Goal: Information Seeking & Learning: Learn about a topic

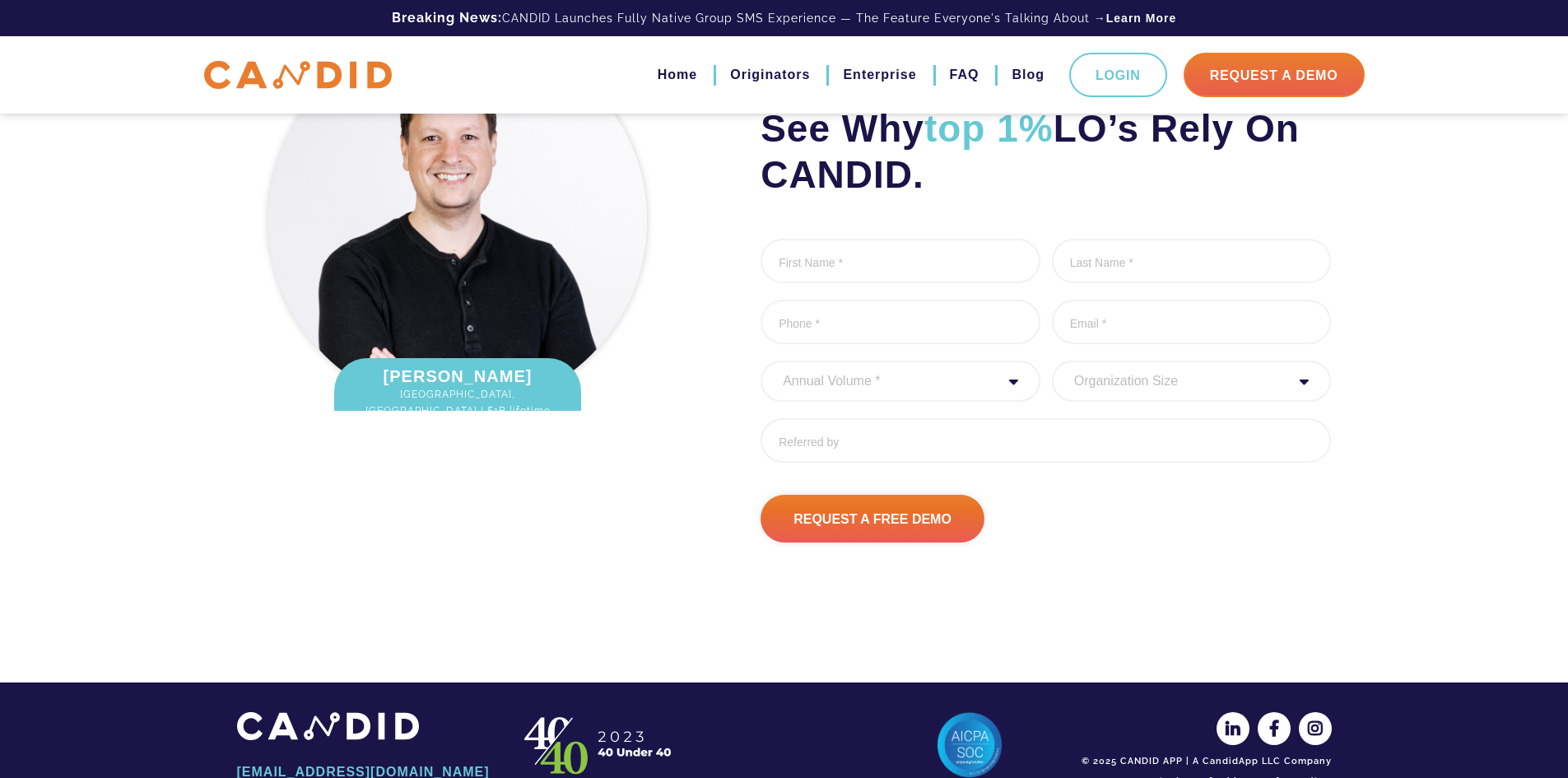
scroll to position [2215, 0]
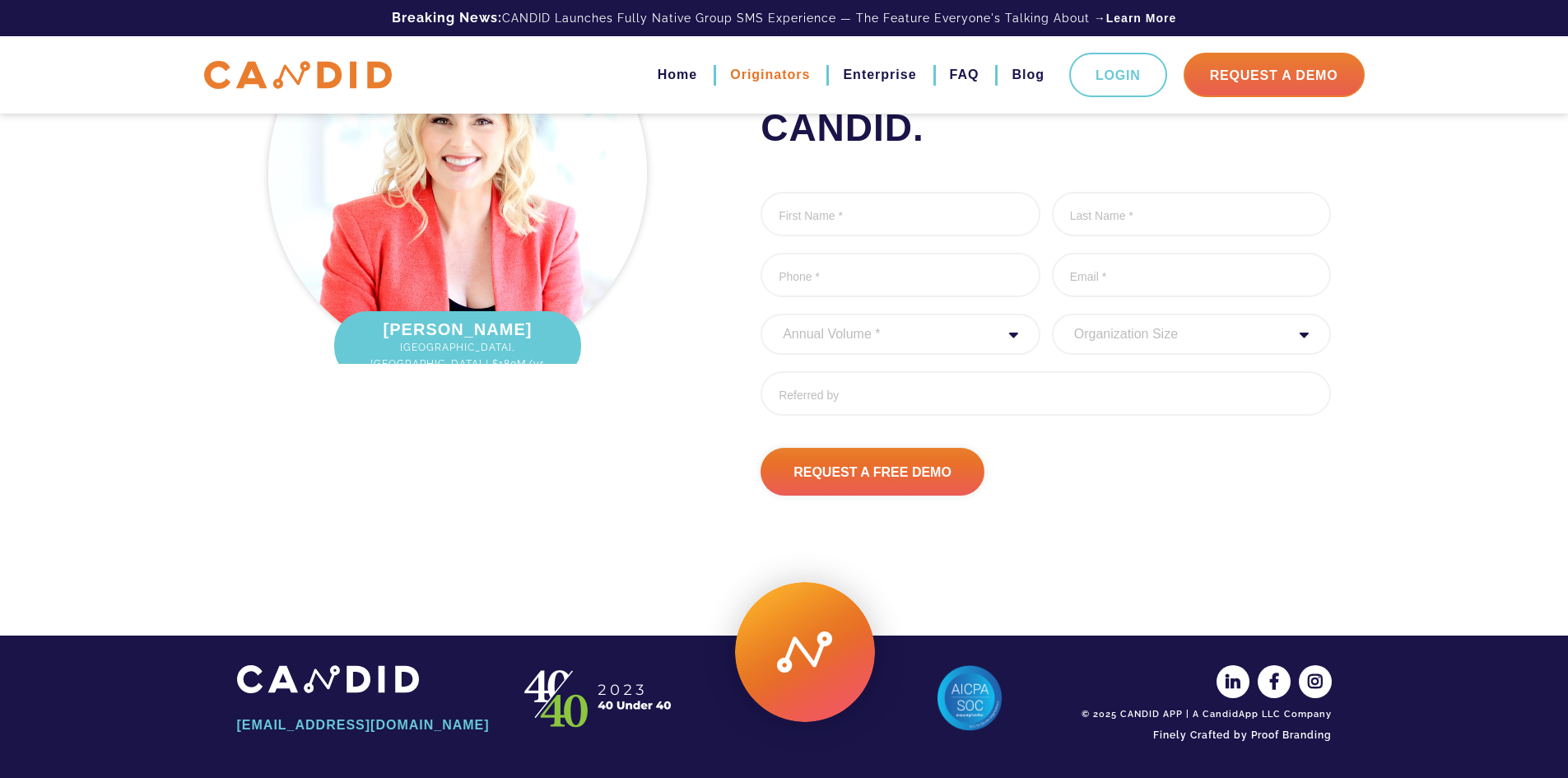
click at [771, 73] on link "Originators" at bounding box center [771, 74] width 80 height 28
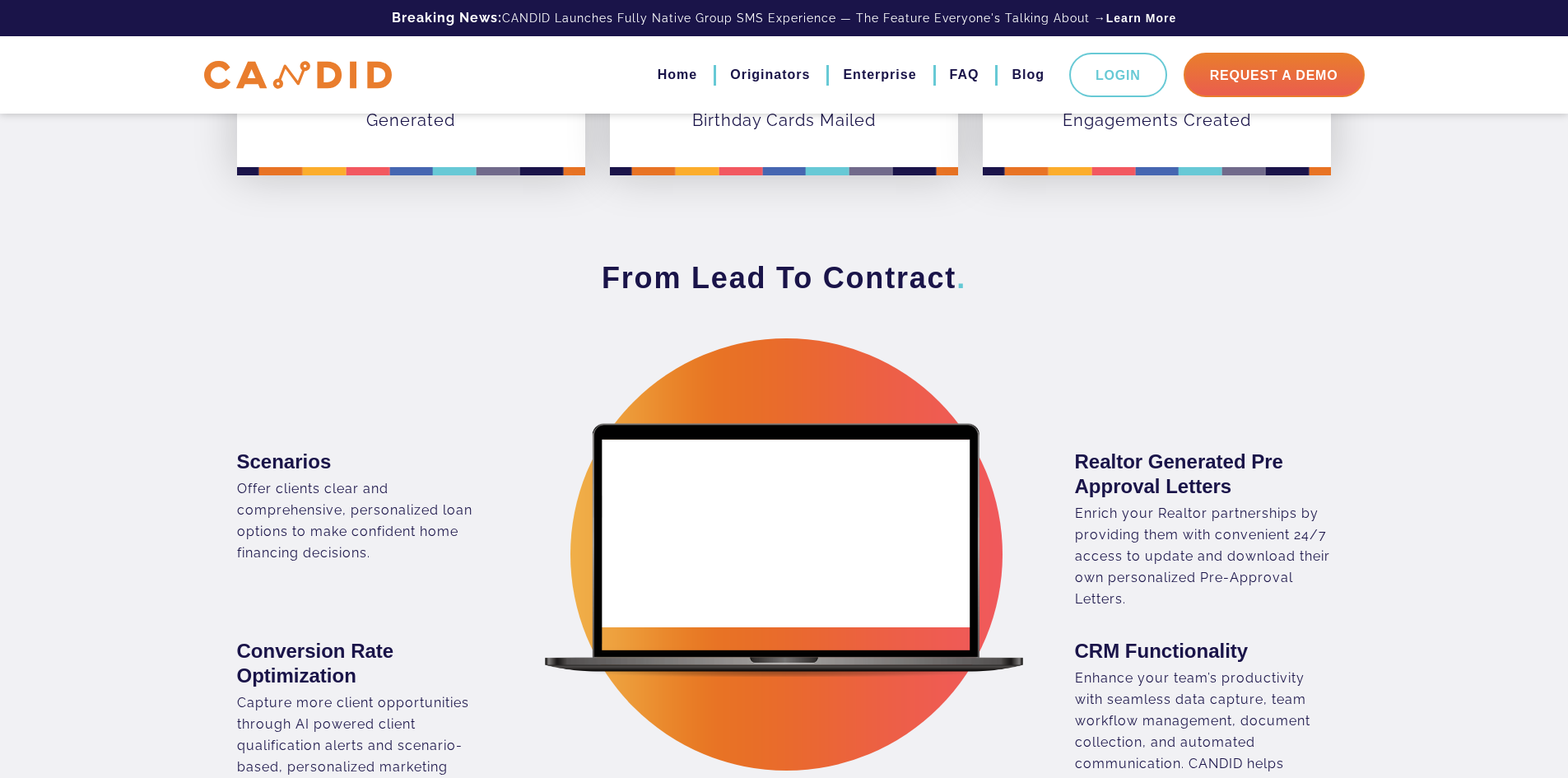
scroll to position [1070, 0]
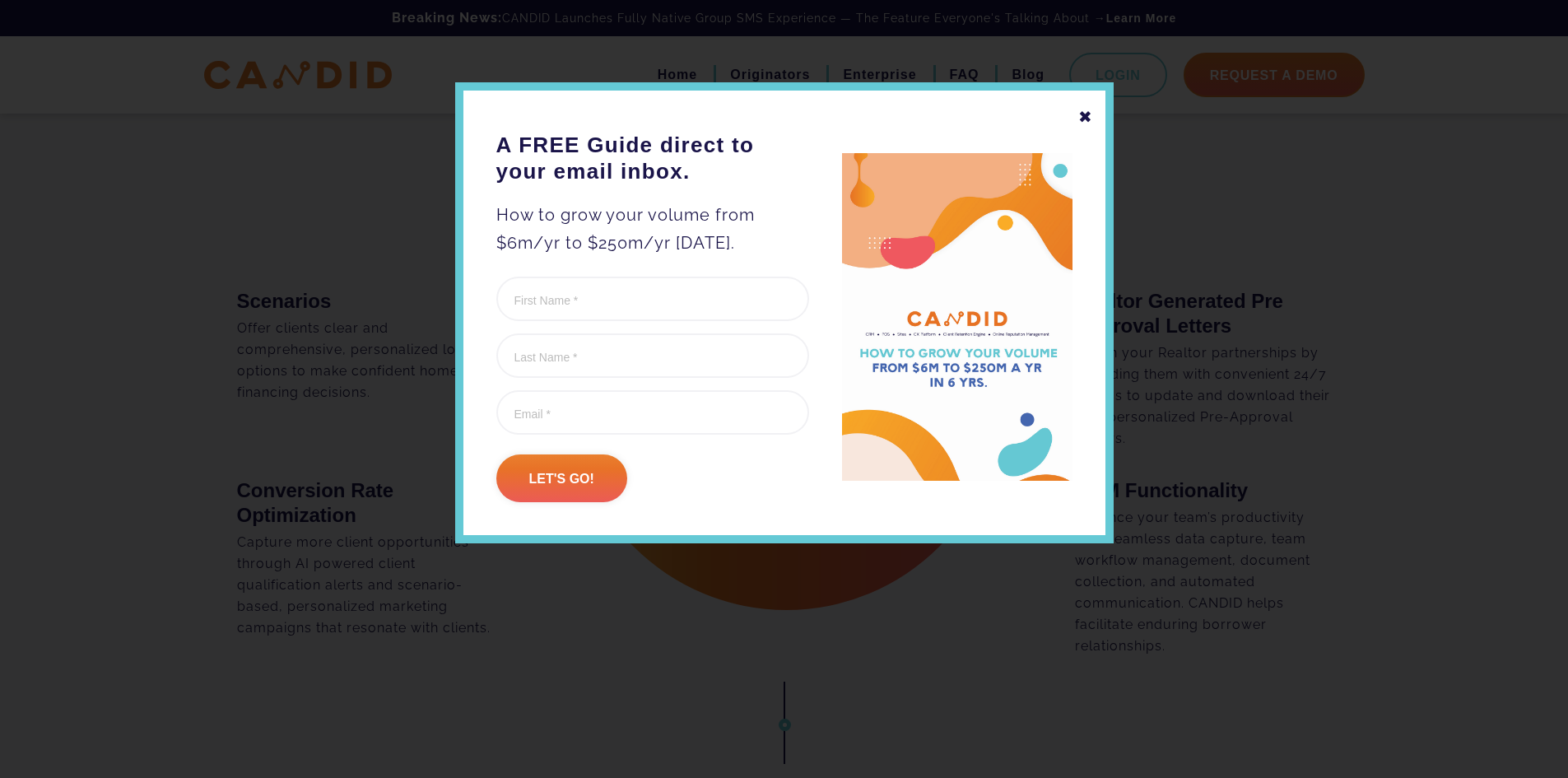
click at [1081, 111] on div "✖" at bounding box center [1085, 116] width 15 height 28
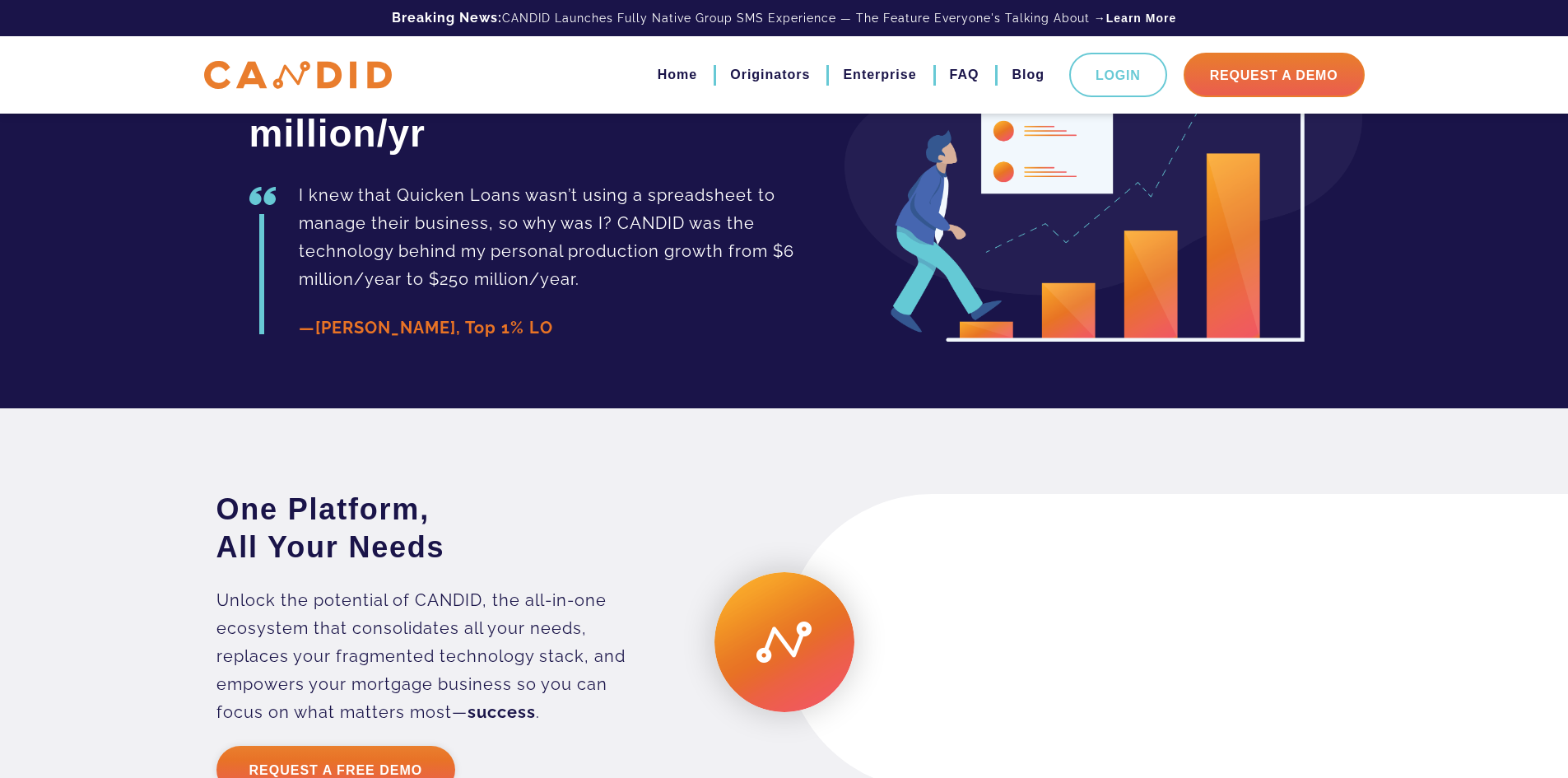
scroll to position [4077, 0]
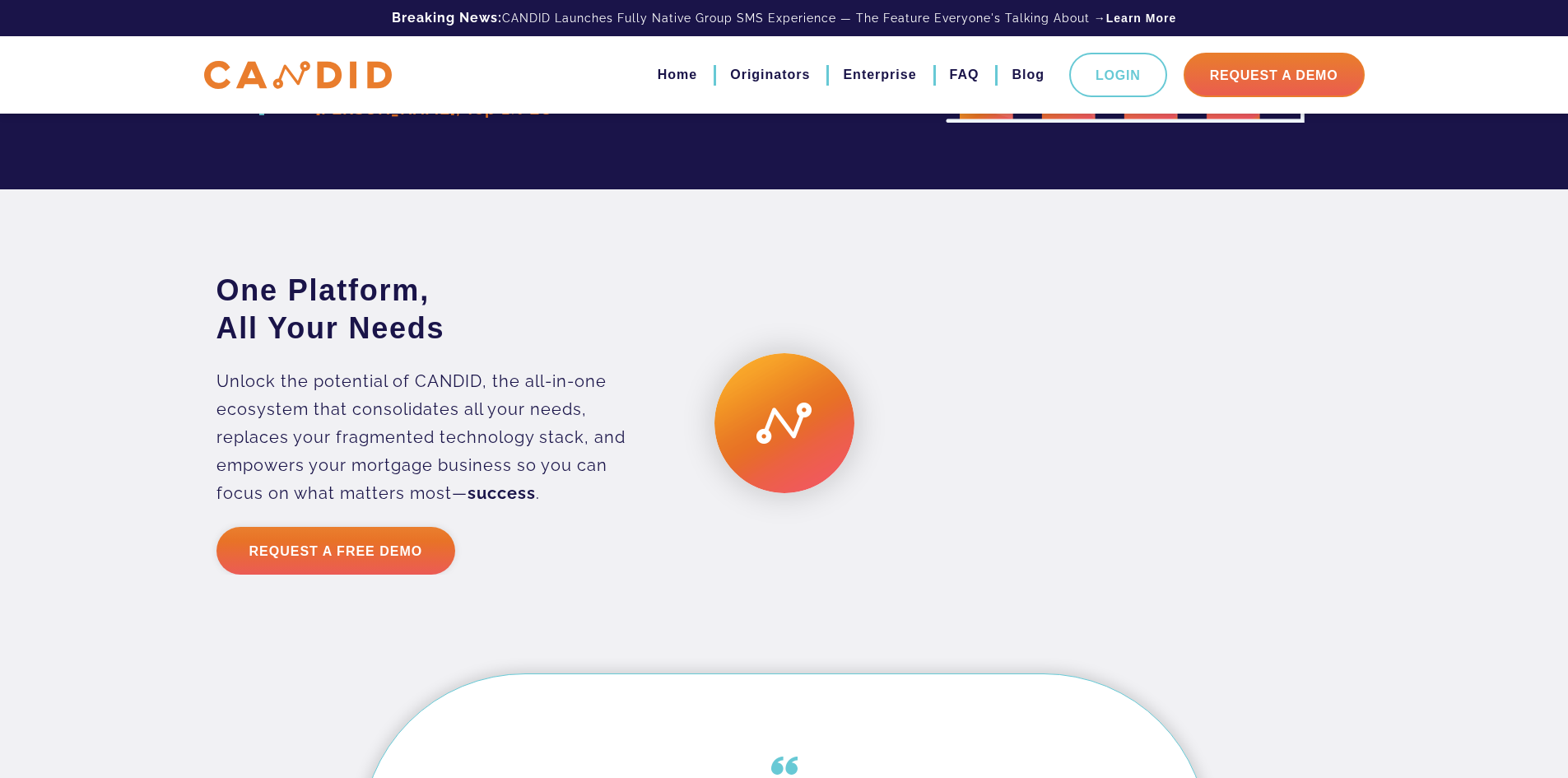
drag, startPoint x: 861, startPoint y: 535, endPoint x: 810, endPoint y: 620, distance: 99.1
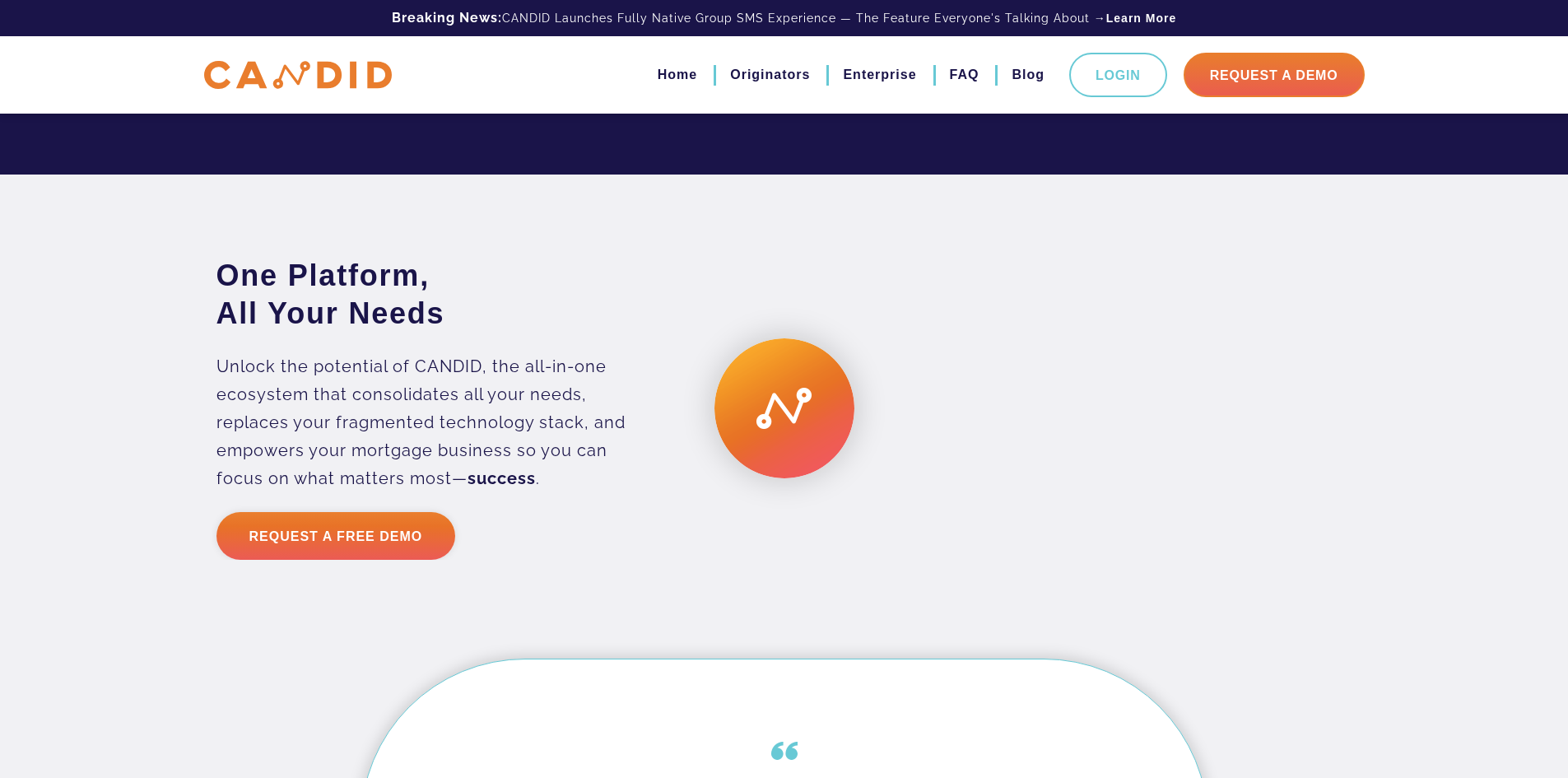
scroll to position [3983, 0]
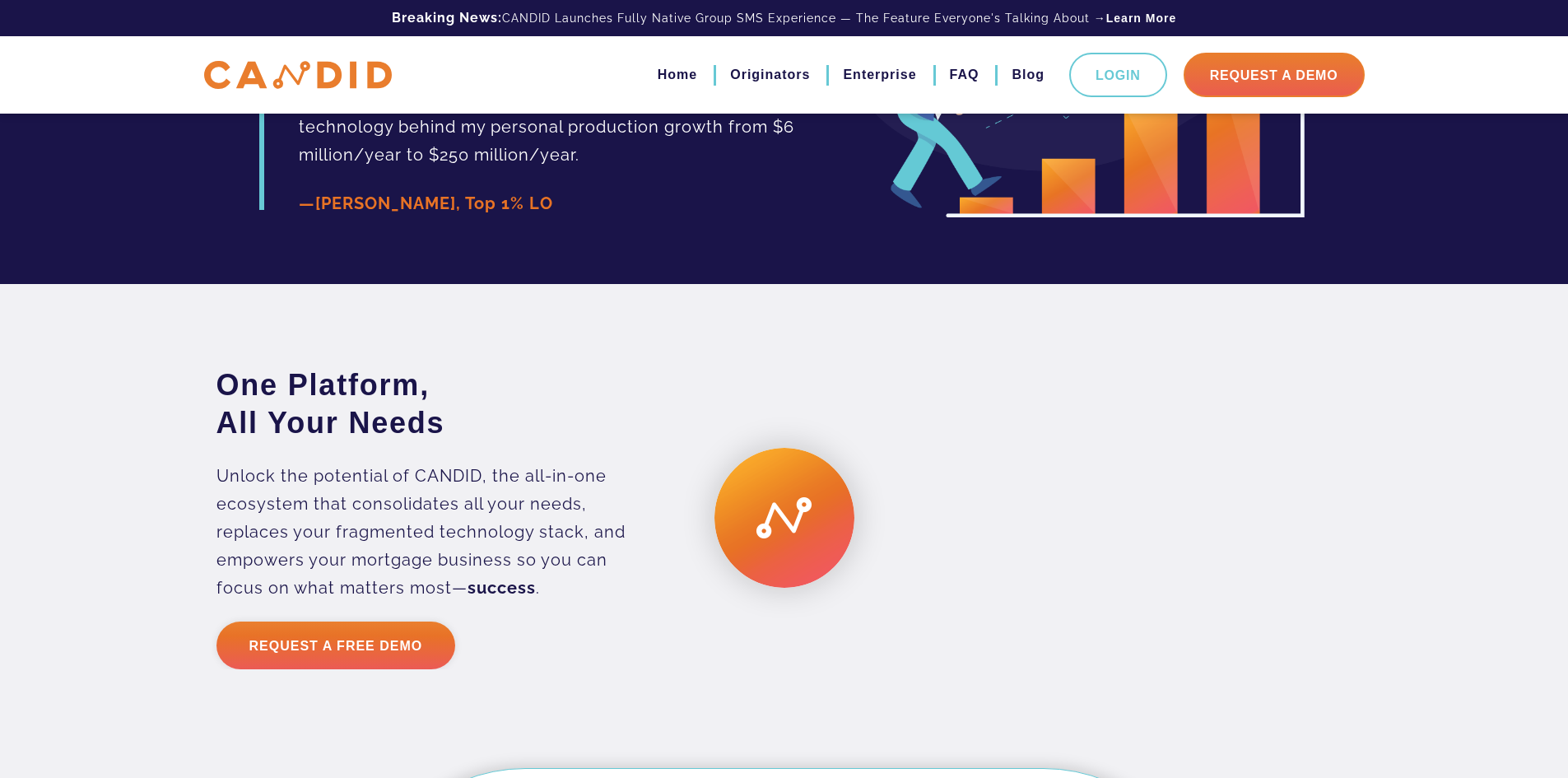
drag, startPoint x: 481, startPoint y: 465, endPoint x: 222, endPoint y: 423, distance: 262.4
click at [222, 423] on h3 "One Platform, All Your Needs" at bounding box center [435, 404] width 437 height 76
copy h3 "One Platform, All Your Needs"
click at [720, 404] on div "One Platform, All Your Needs Unlock the potential of CANDID, the all-in-one eco…" at bounding box center [784, 518] width 1185 height 303
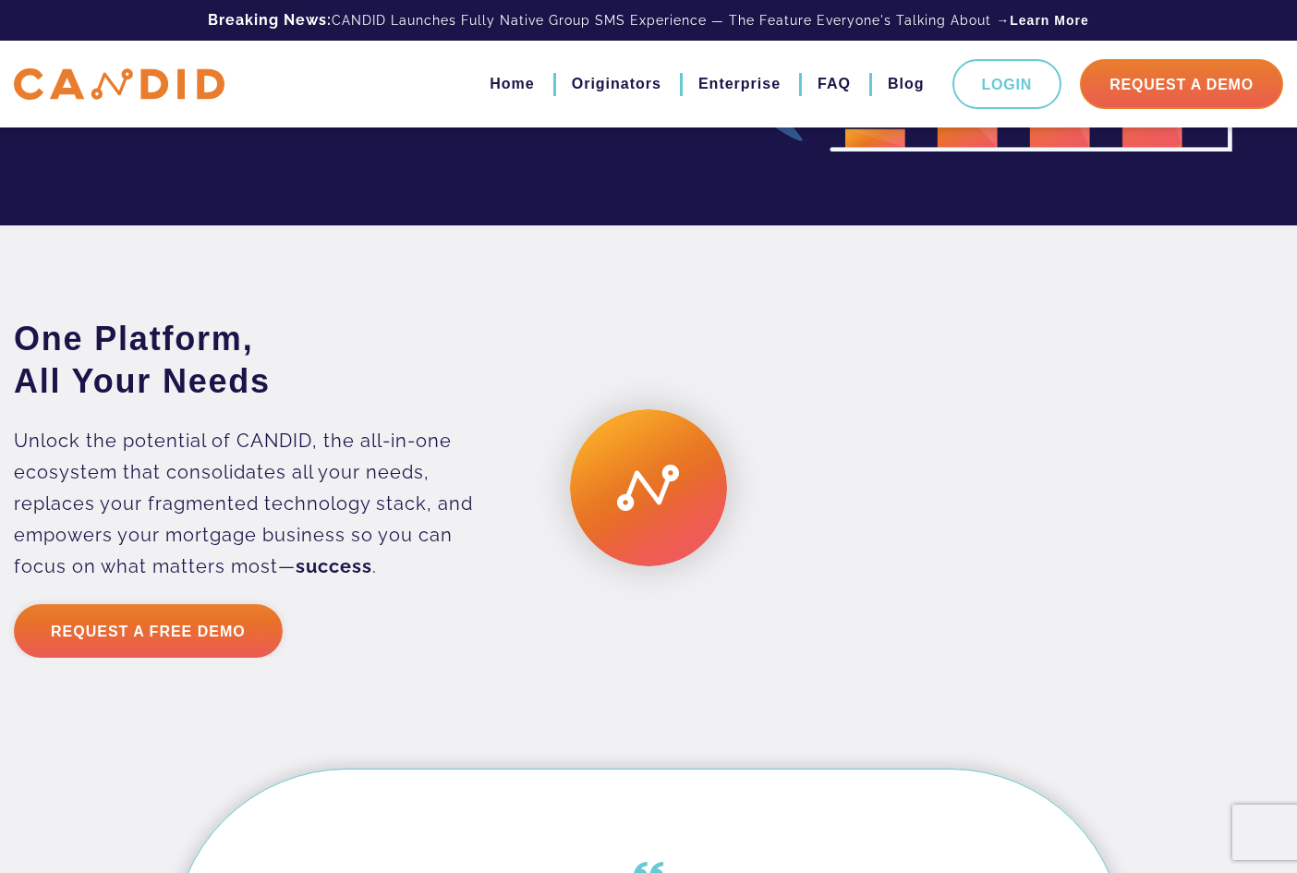
scroll to position [4550, 0]
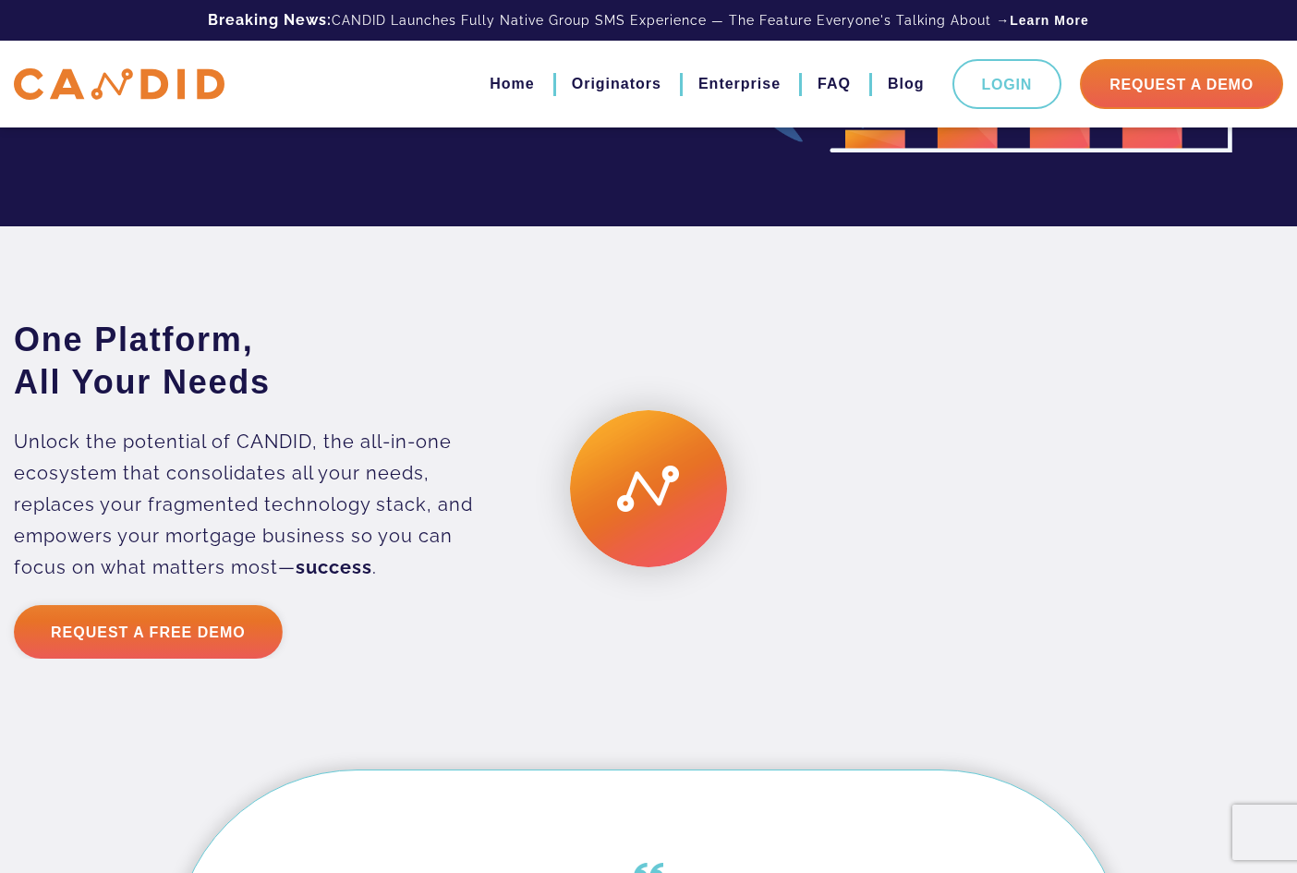
click at [1038, 611] on video at bounding box center [973, 488] width 649 height 324
drag, startPoint x: 1037, startPoint y: 575, endPoint x: 955, endPoint y: 553, distance: 84.0
click at [955, 553] on video at bounding box center [973, 488] width 649 height 324
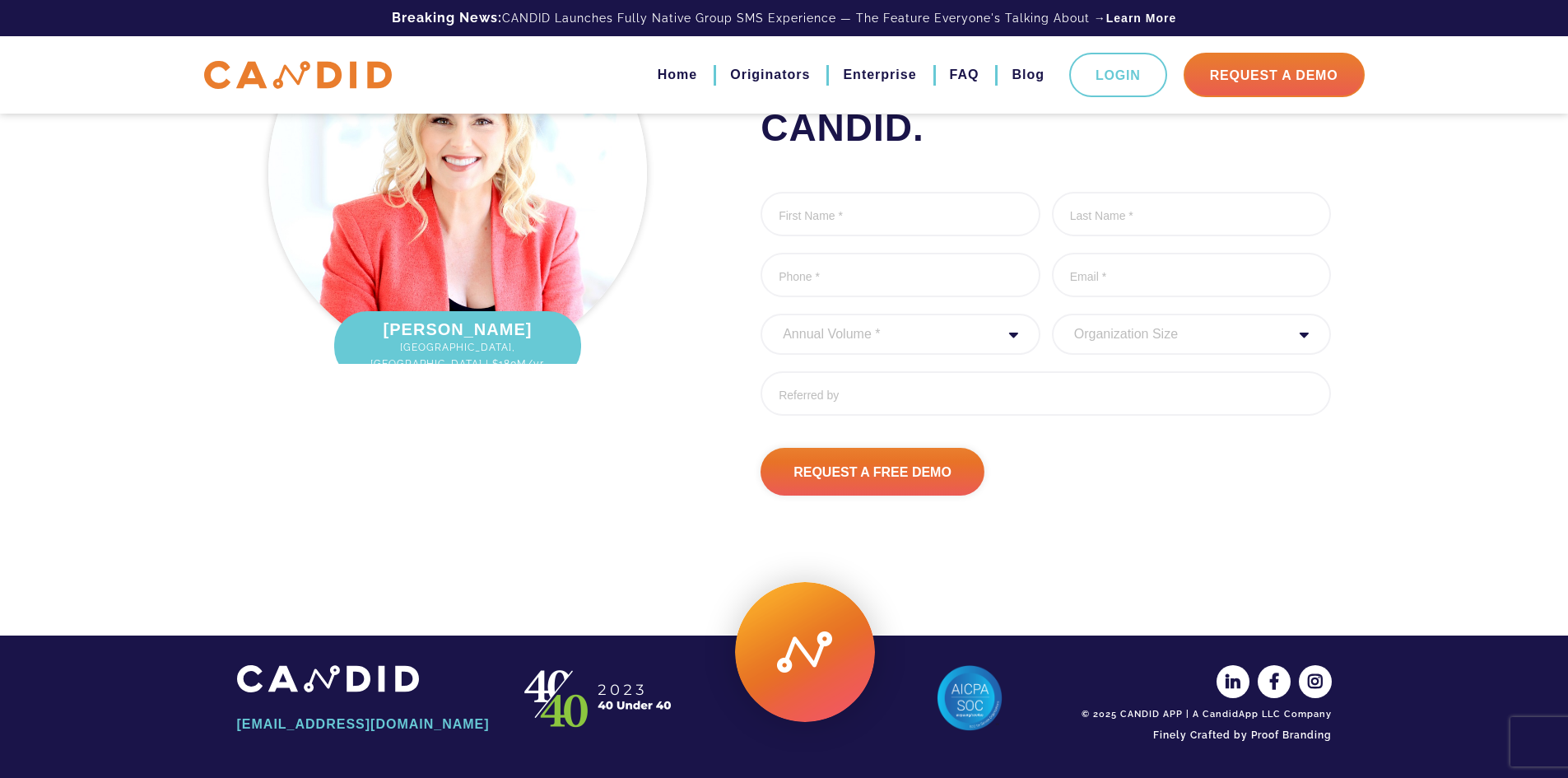
scroll to position [5443, 0]
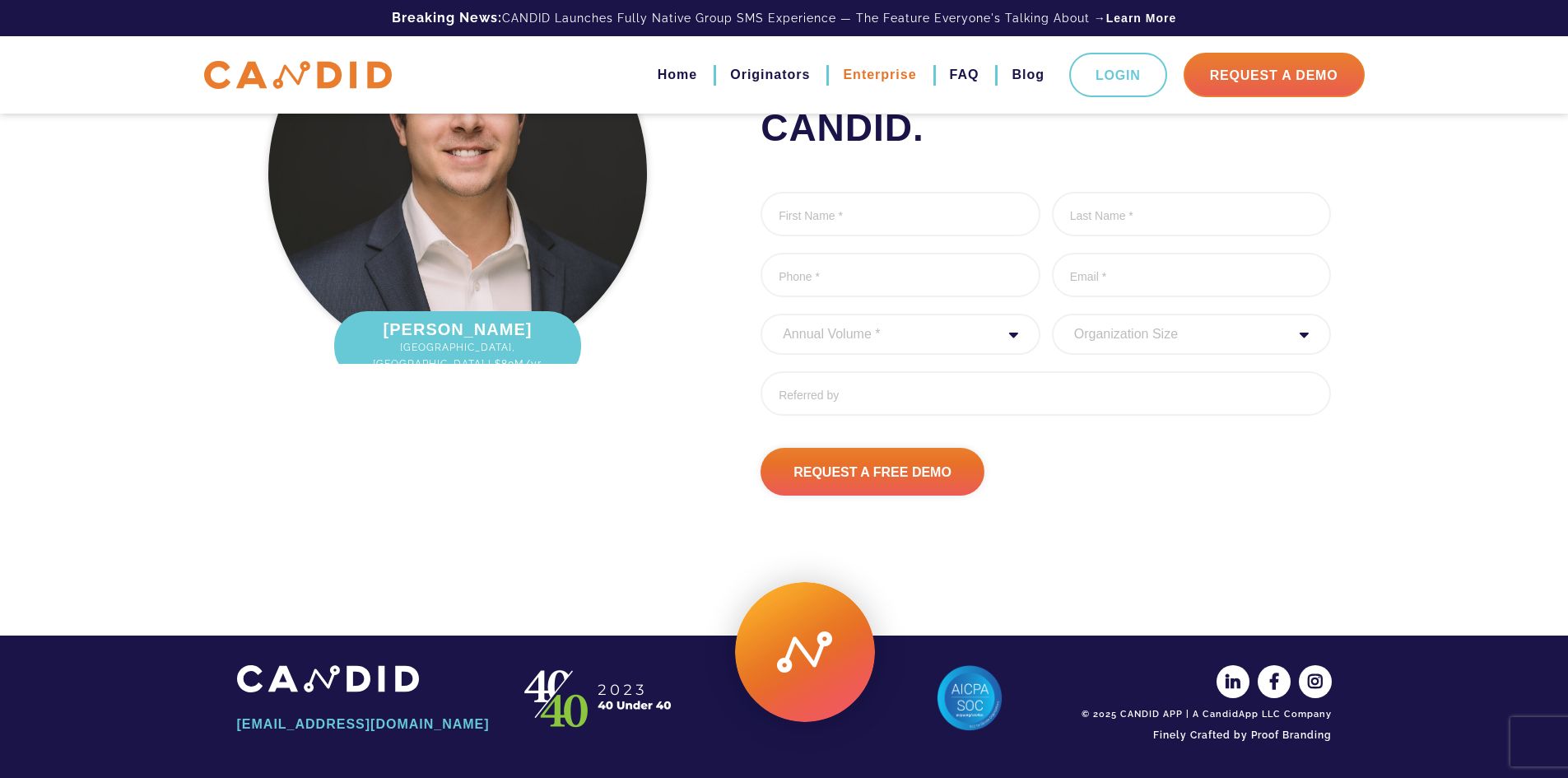
click at [857, 71] on link "Enterprise" at bounding box center [879, 74] width 73 height 28
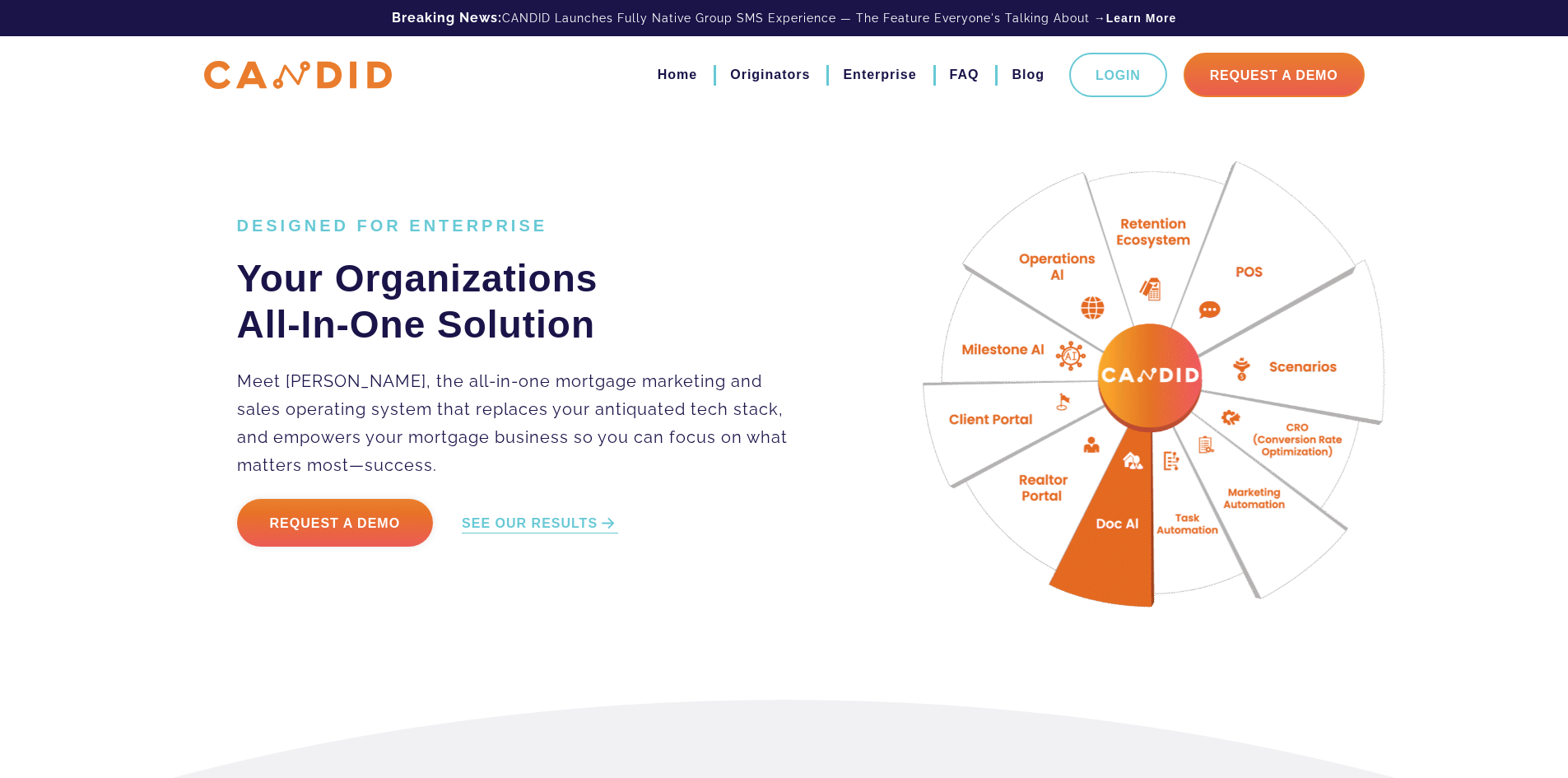
drag, startPoint x: 1051, startPoint y: 517, endPoint x: 960, endPoint y: 246, distance: 285.9
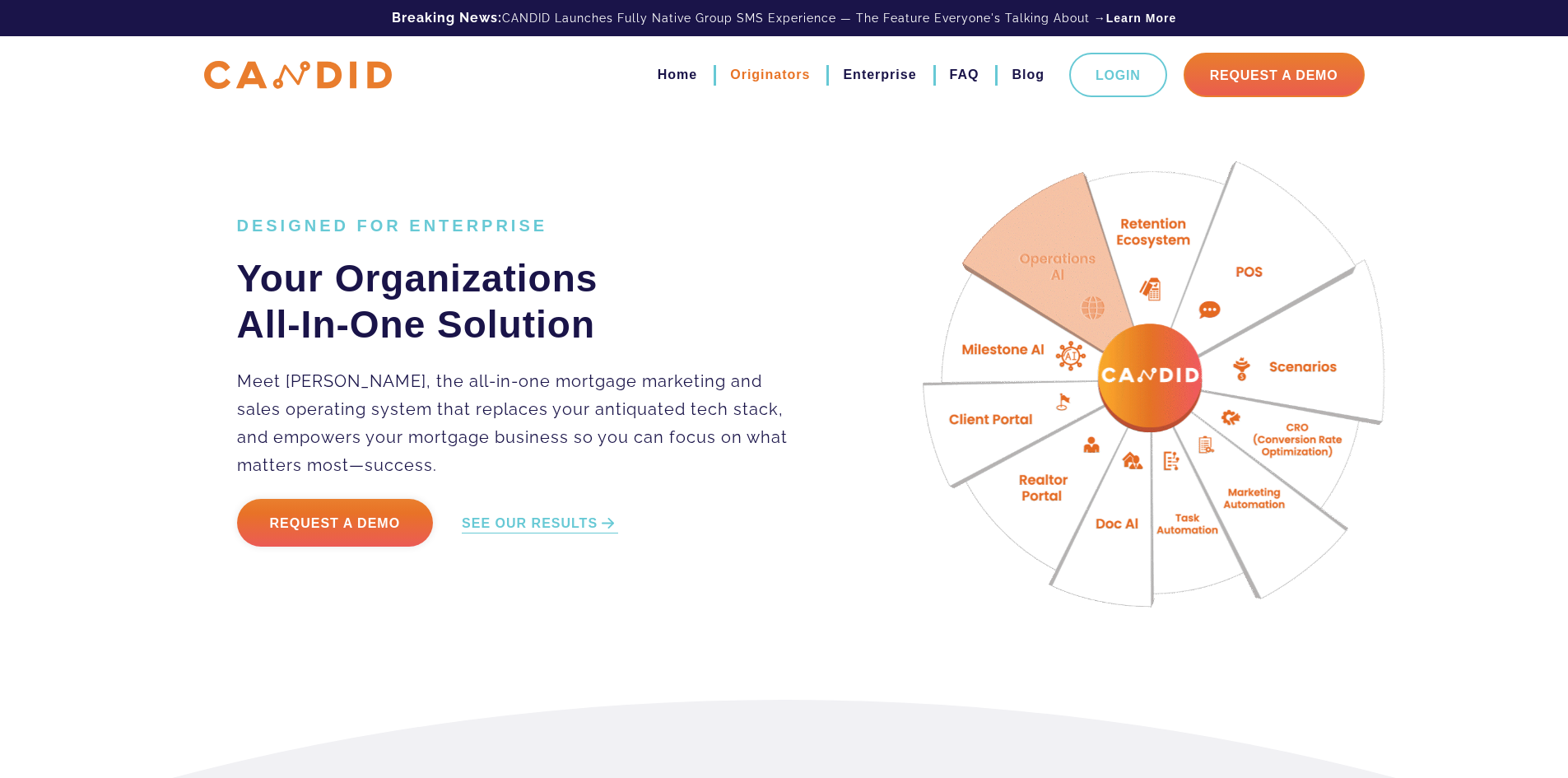
click at [749, 81] on link "Originators" at bounding box center [771, 74] width 80 height 28
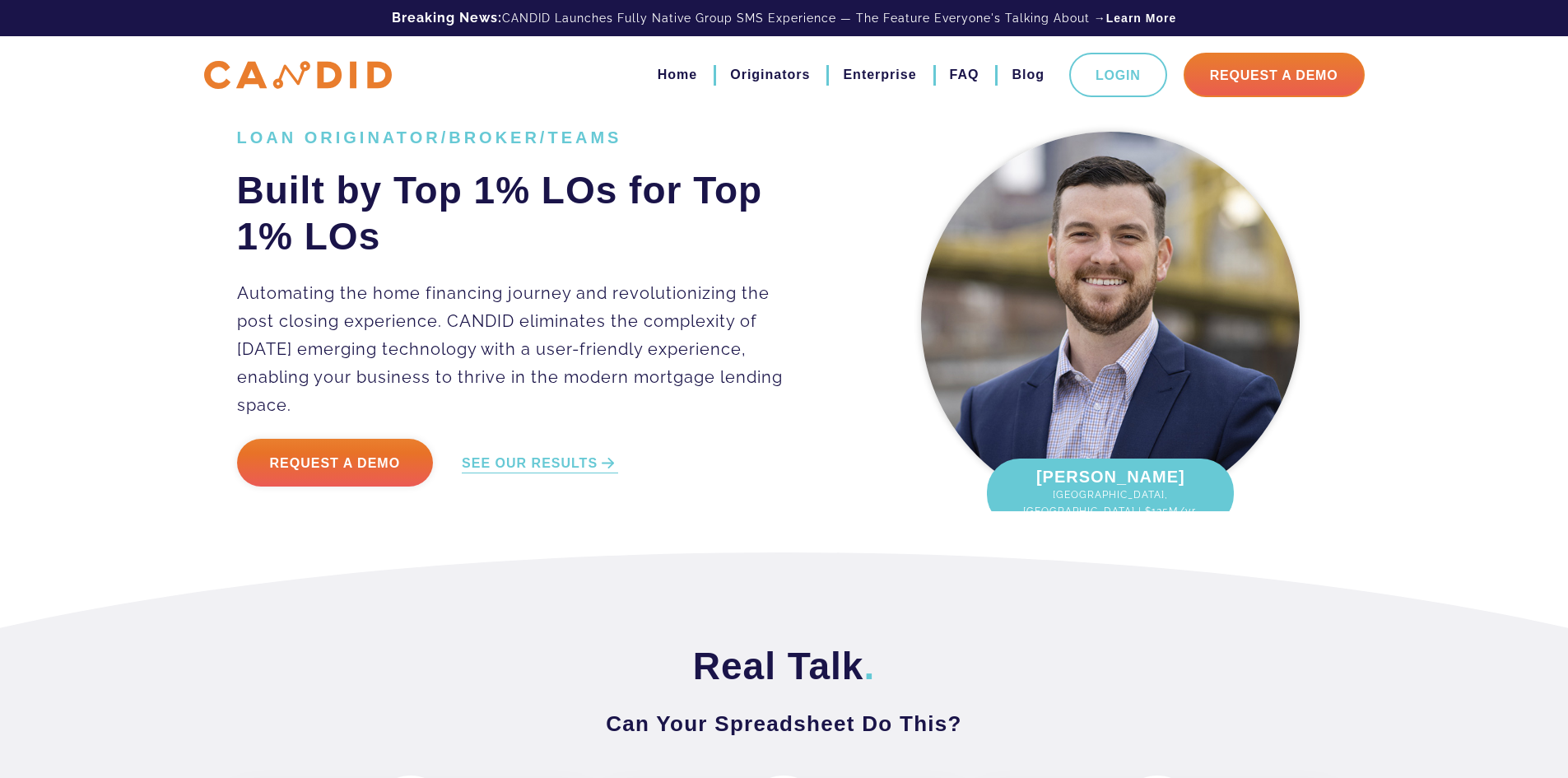
drag, startPoint x: 1145, startPoint y: 627, endPoint x: 1090, endPoint y: 287, distance: 344.4
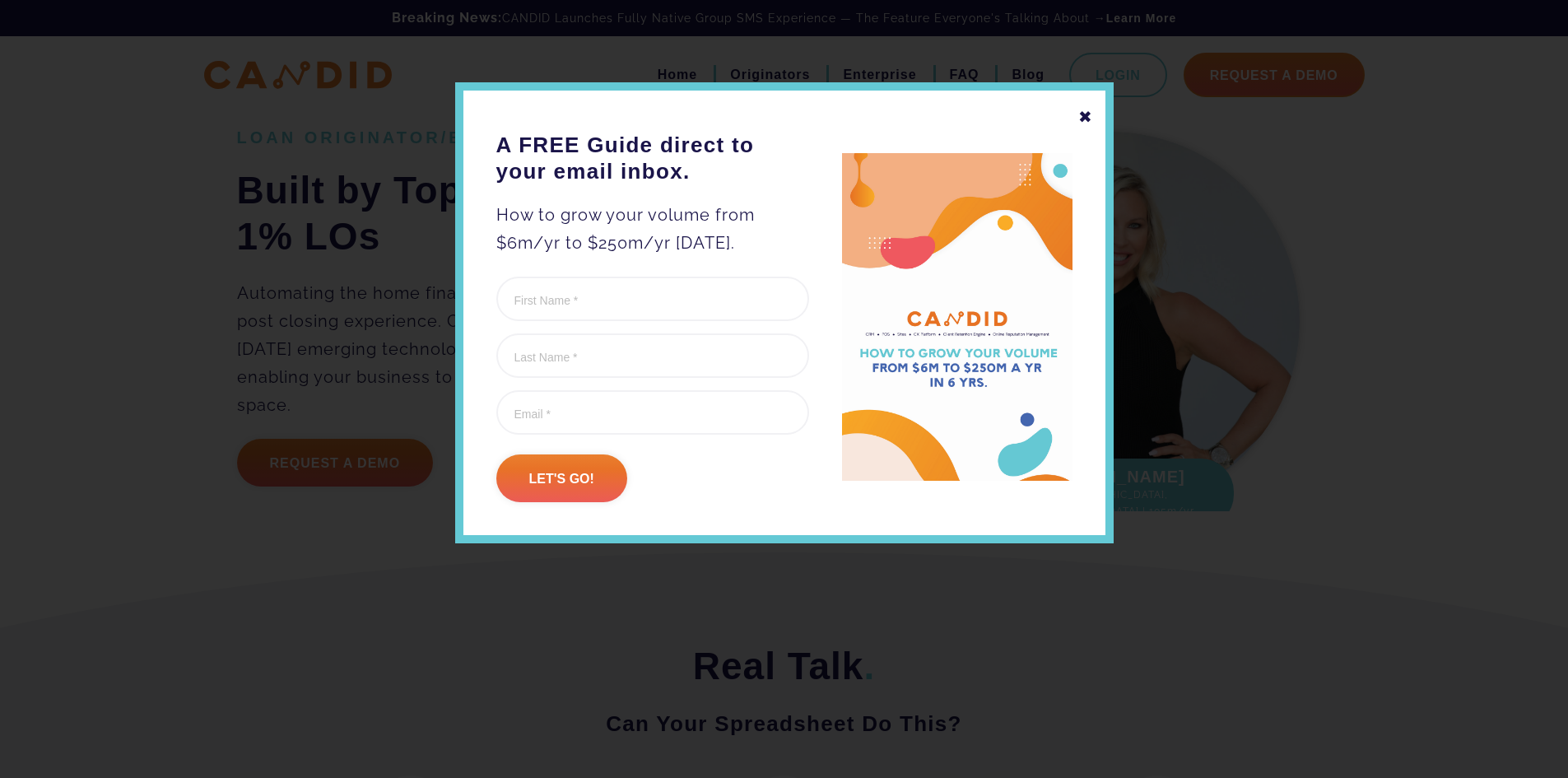
click at [1087, 119] on div "✖" at bounding box center [1085, 116] width 15 height 28
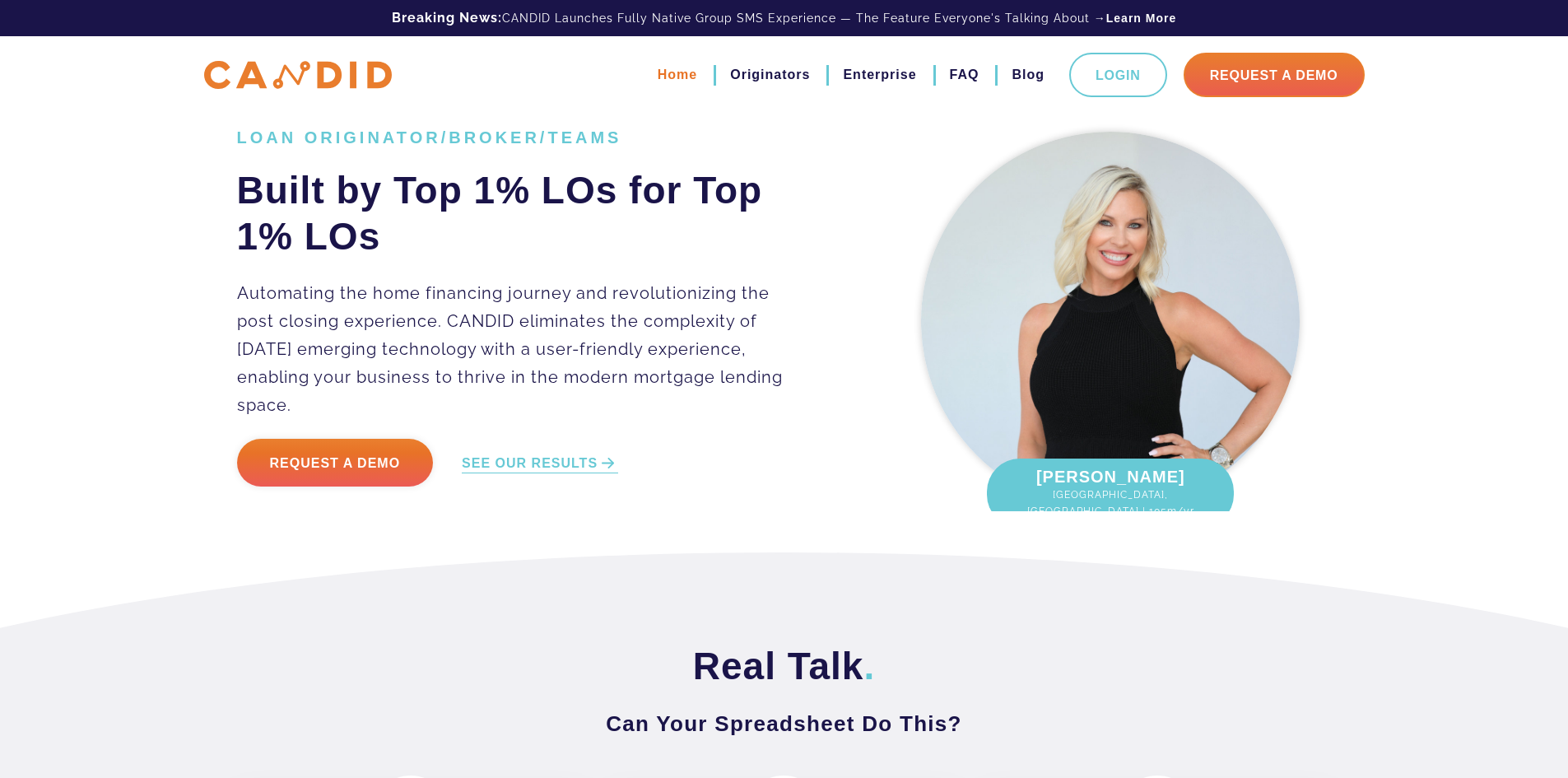
click at [657, 74] on link "Home" at bounding box center [677, 74] width 39 height 28
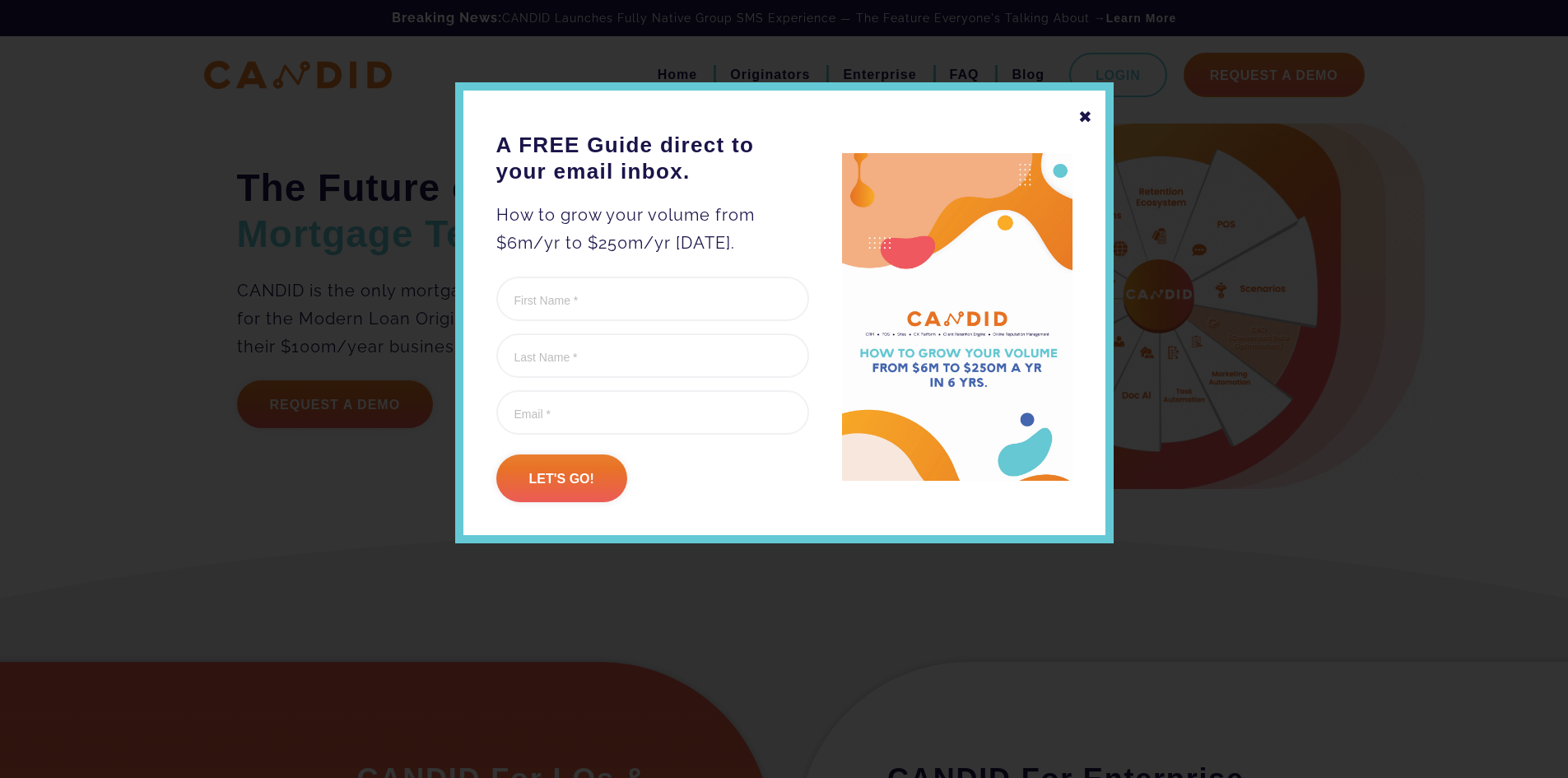
click at [1076, 119] on div "✖ A FREE Guide direct to your email inbox. How to grow your volume from $6m/yr …" at bounding box center [784, 312] width 658 height 461
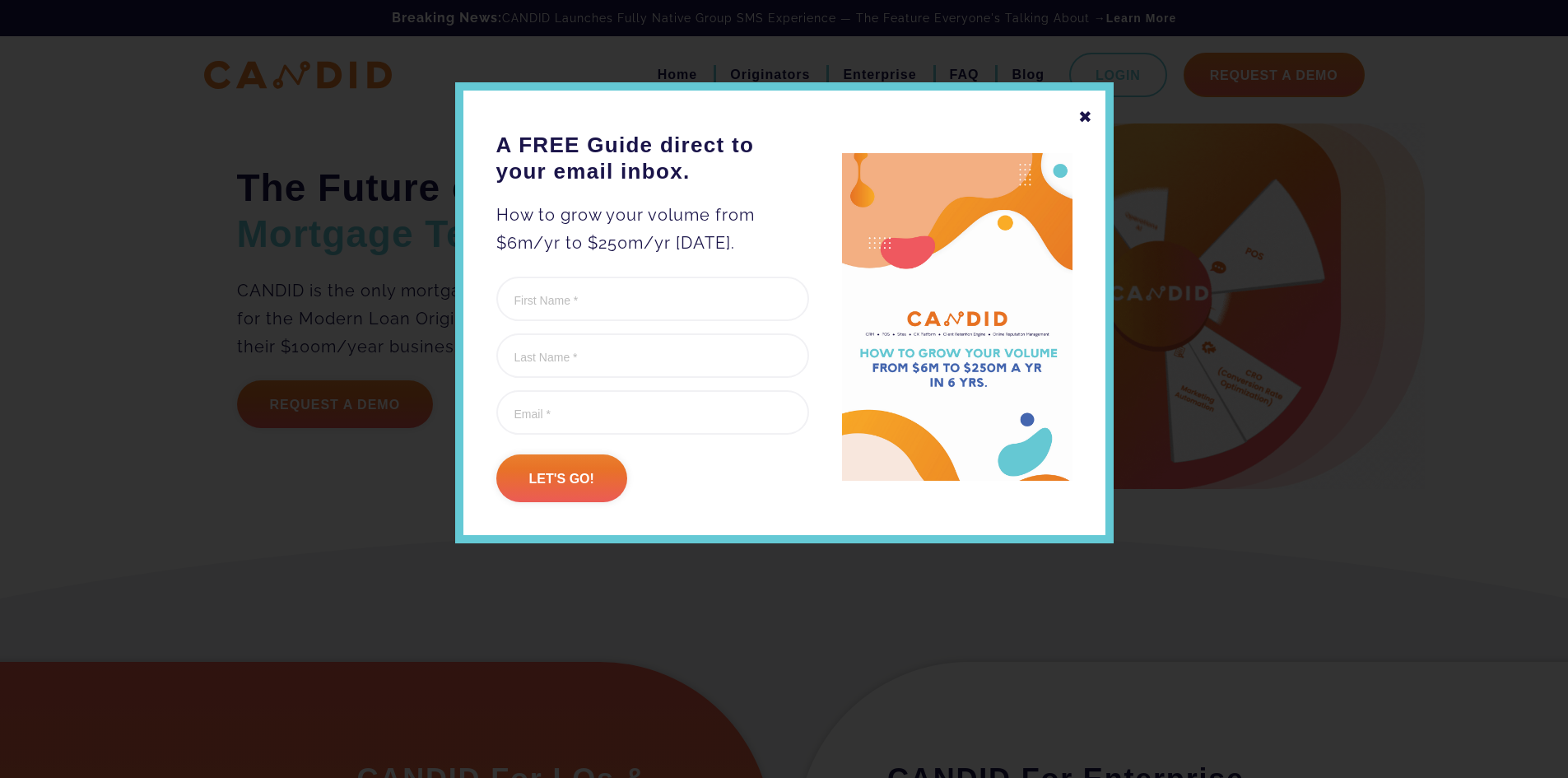
click at [1081, 119] on div "✖" at bounding box center [1085, 116] width 15 height 28
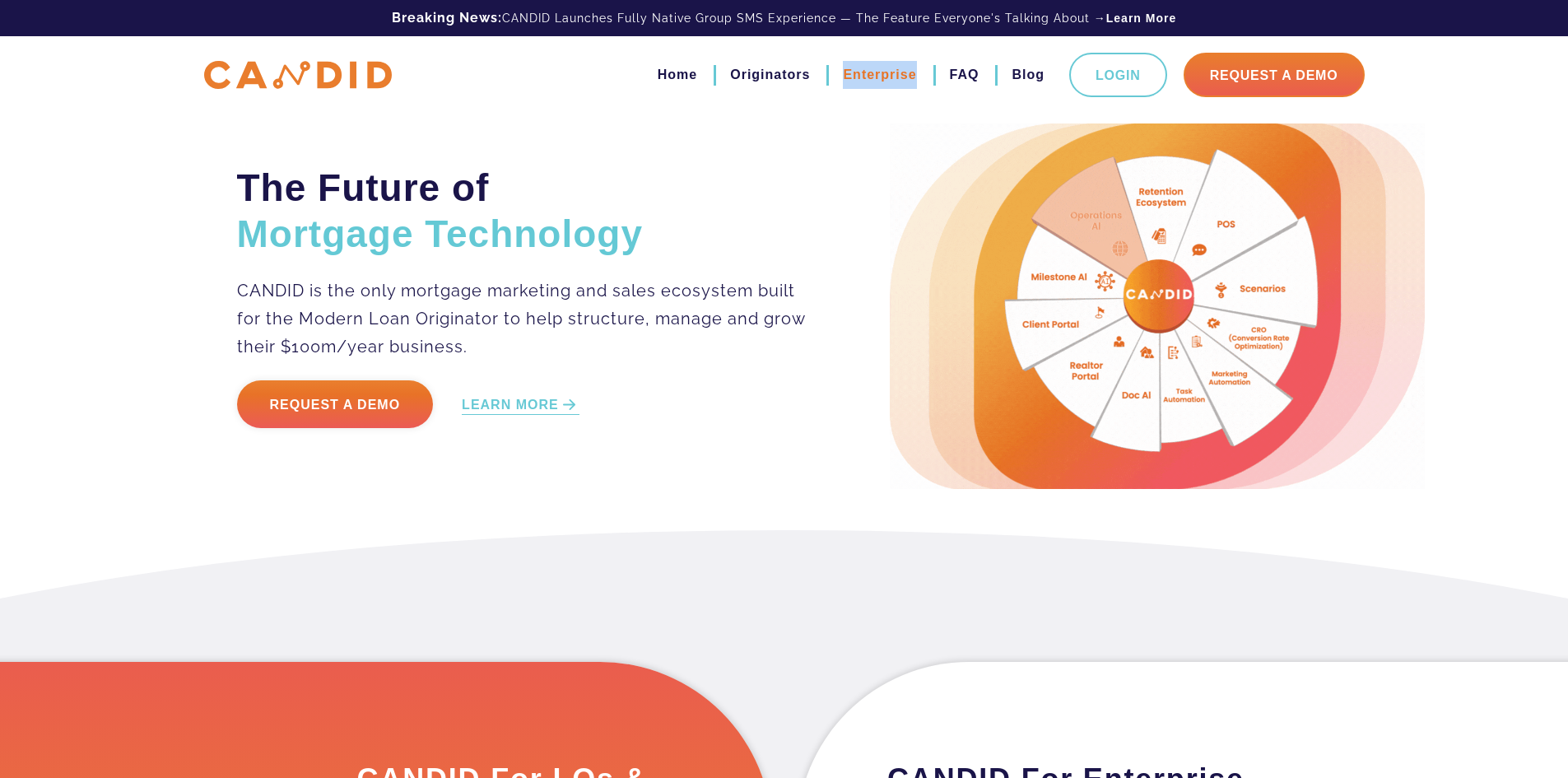
drag, startPoint x: 814, startPoint y: 62, endPoint x: 898, endPoint y: 74, distance: 84.9
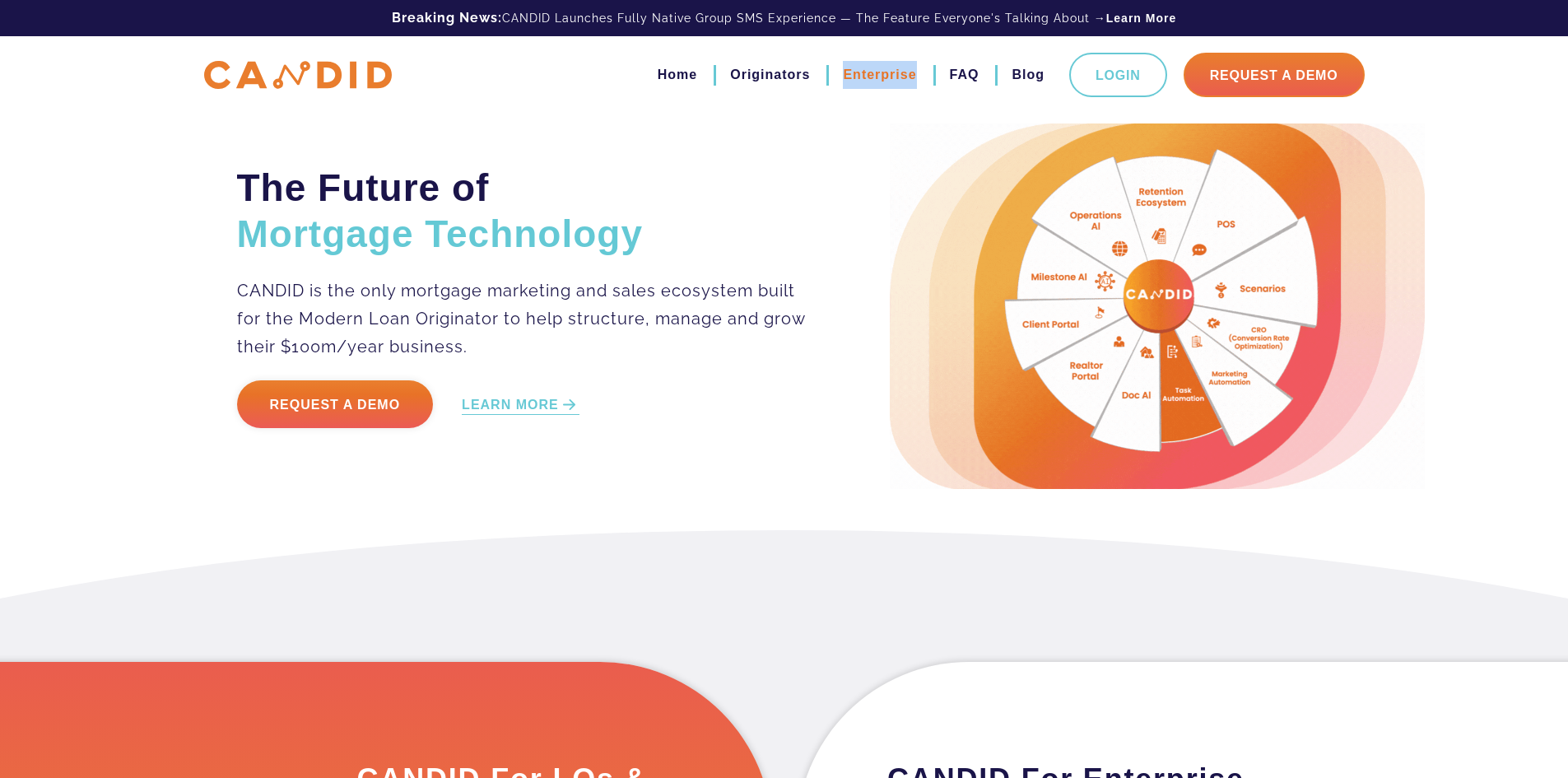
click at [898, 74] on li "Enterprise" at bounding box center [871, 74] width 90 height 28
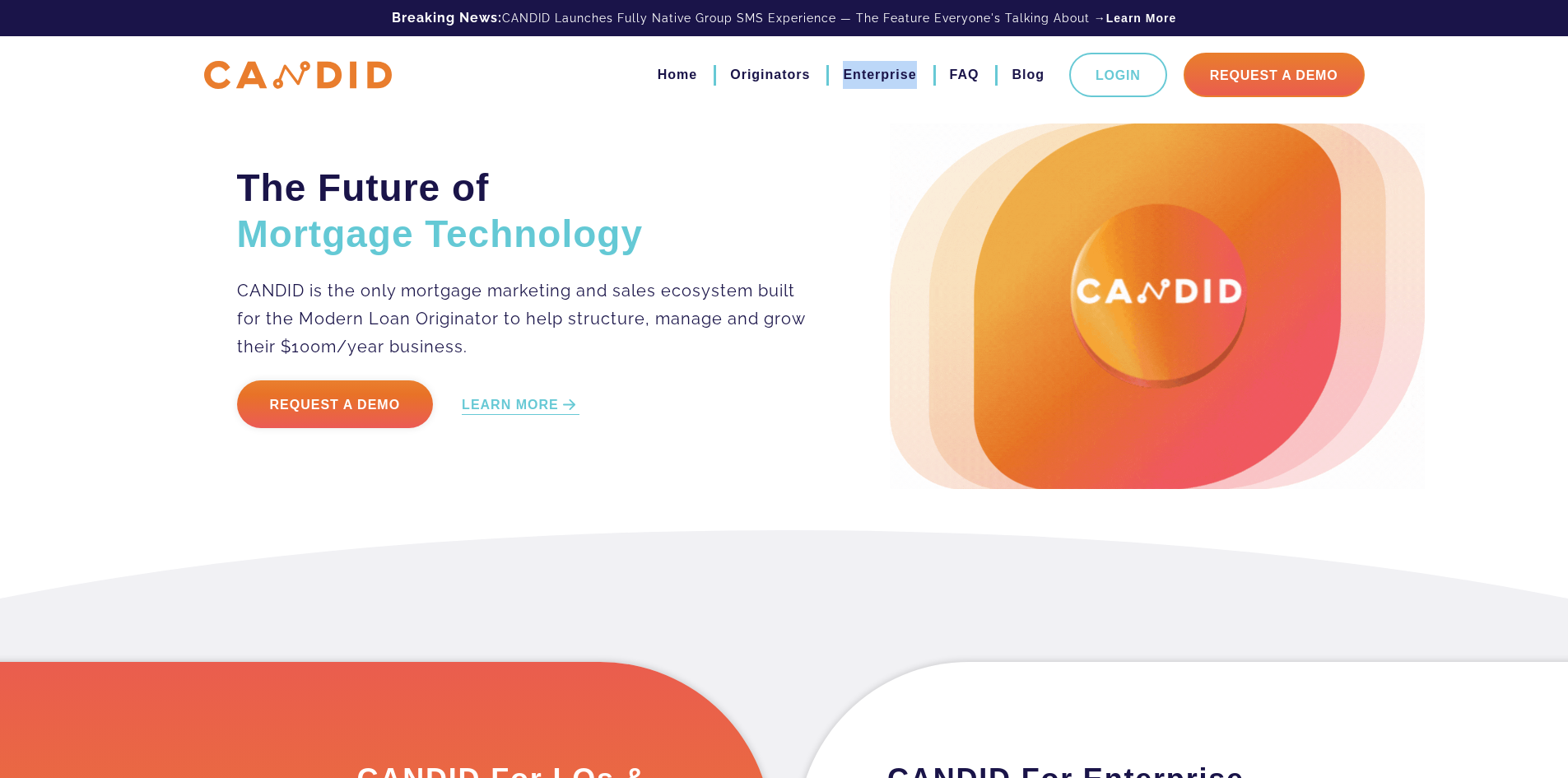
copy link "Enterprise"
click at [841, 135] on div "The Future of Mortgage Technology CANDID is the only mortgage marketing and sal…" at bounding box center [784, 307] width 1120 height 365
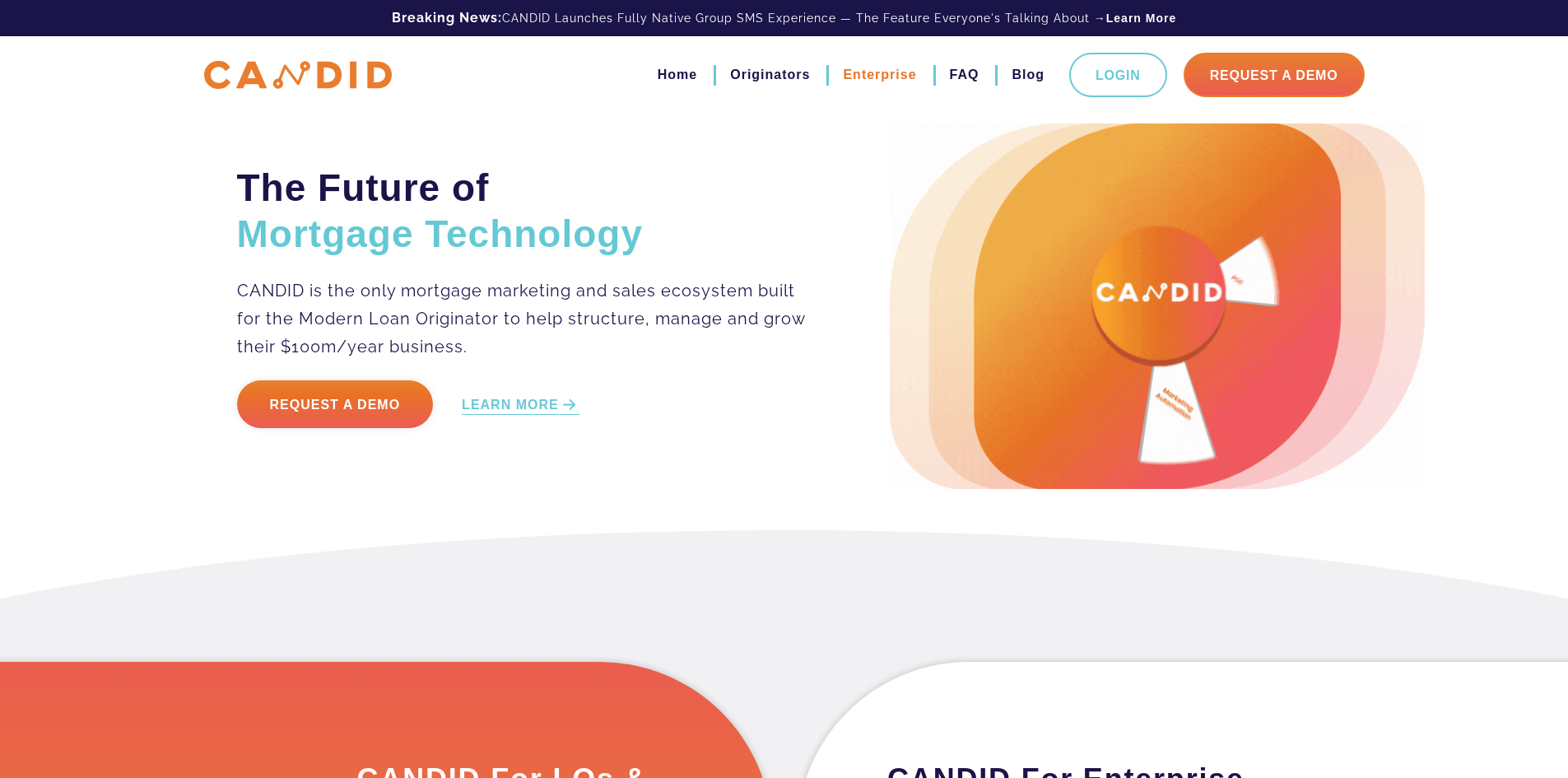
click at [855, 76] on link "Enterprise" at bounding box center [879, 74] width 73 height 28
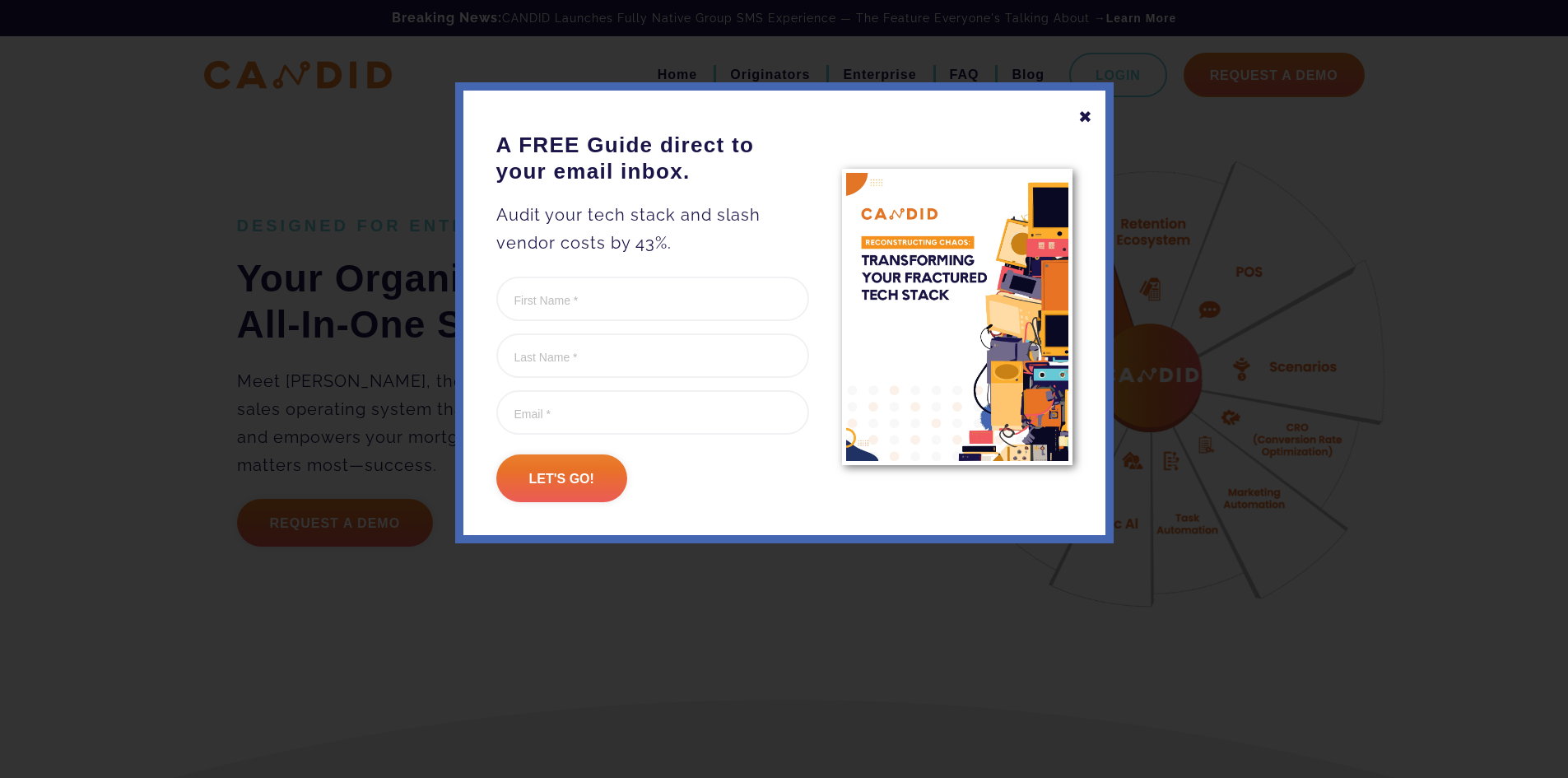
click at [1090, 116] on div "✖" at bounding box center [1085, 116] width 15 height 28
